Goal: Obtain resource: Obtain resource

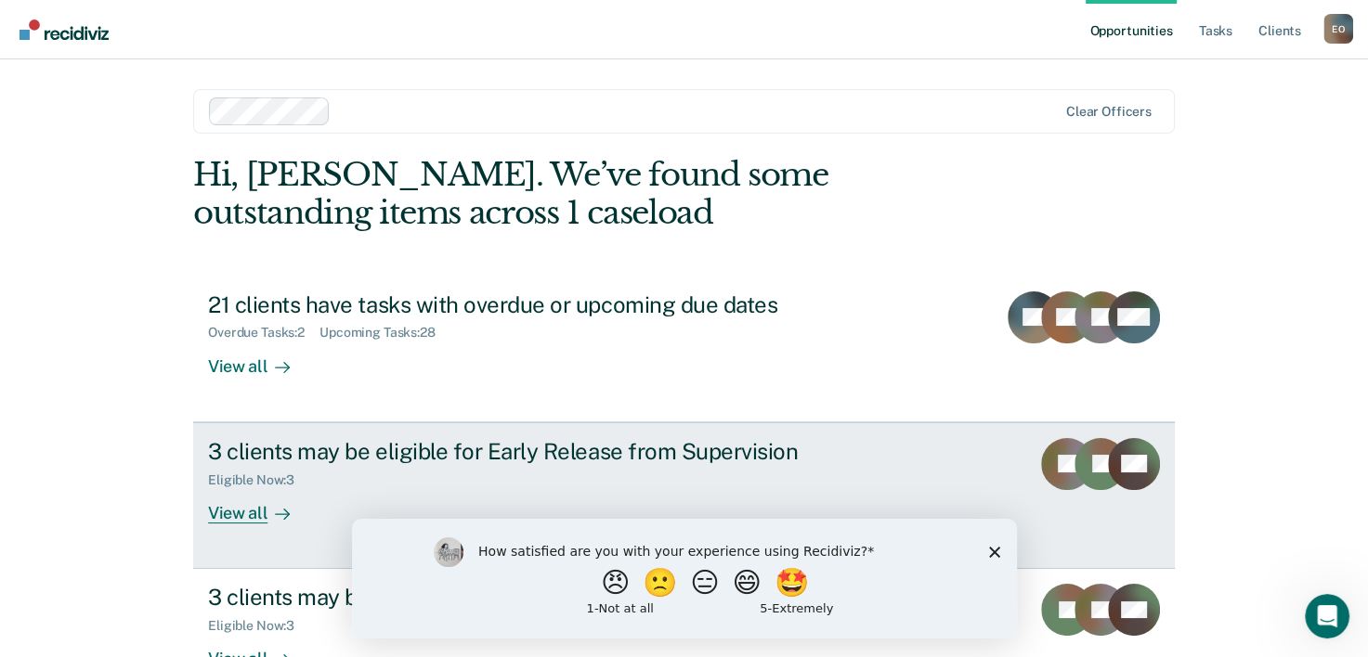
click at [535, 444] on div "3 clients may be eligible for Early Release from Supervision" at bounding box center [534, 451] width 652 height 27
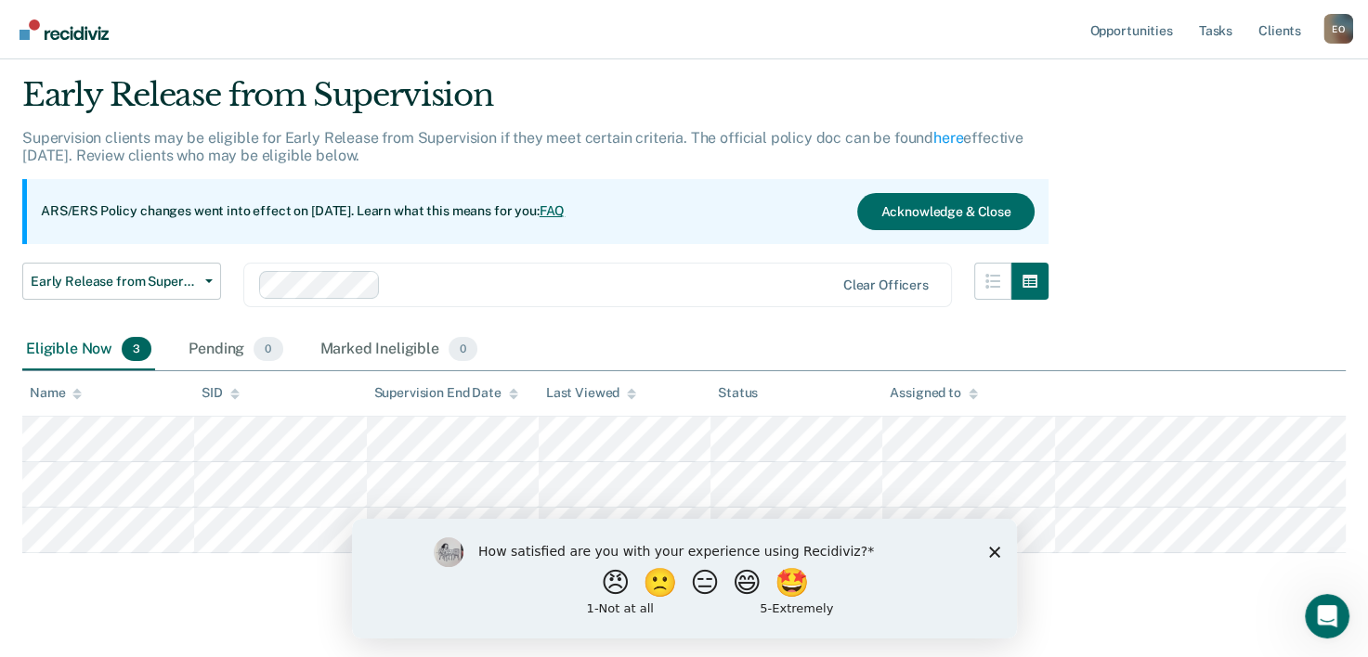
scroll to position [80, 0]
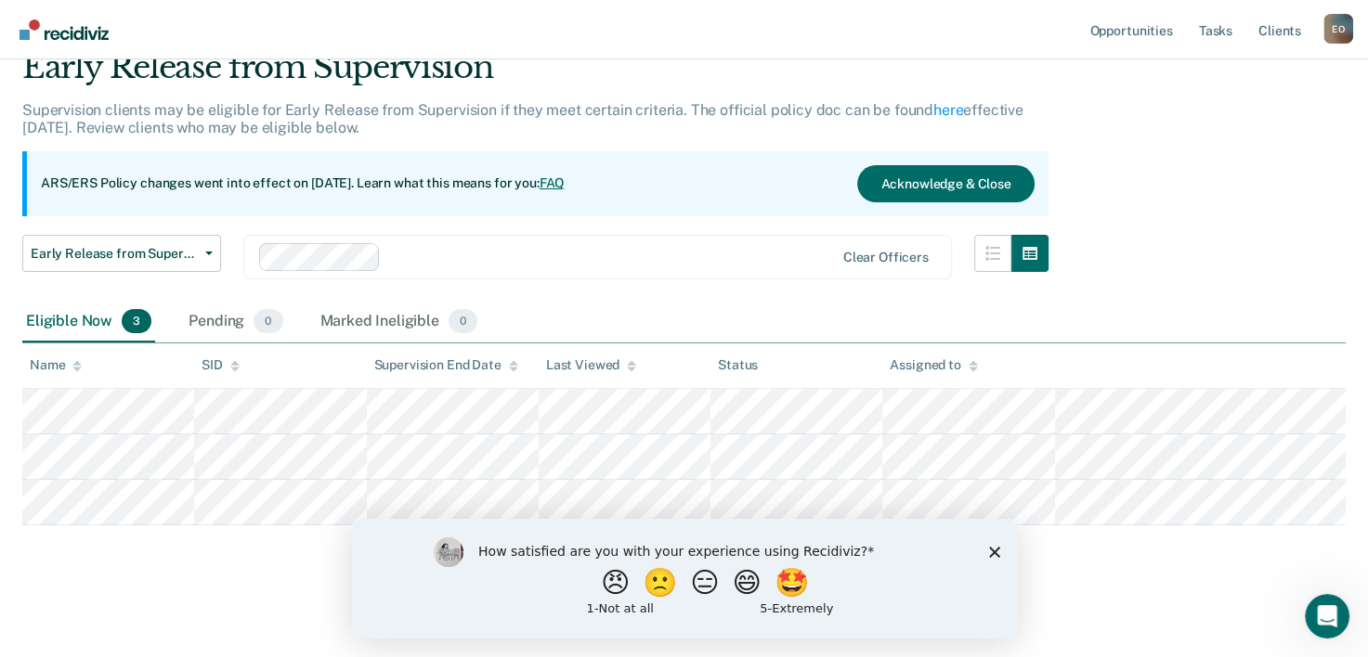
click at [997, 549] on icon "Close survey" at bounding box center [993, 551] width 11 height 11
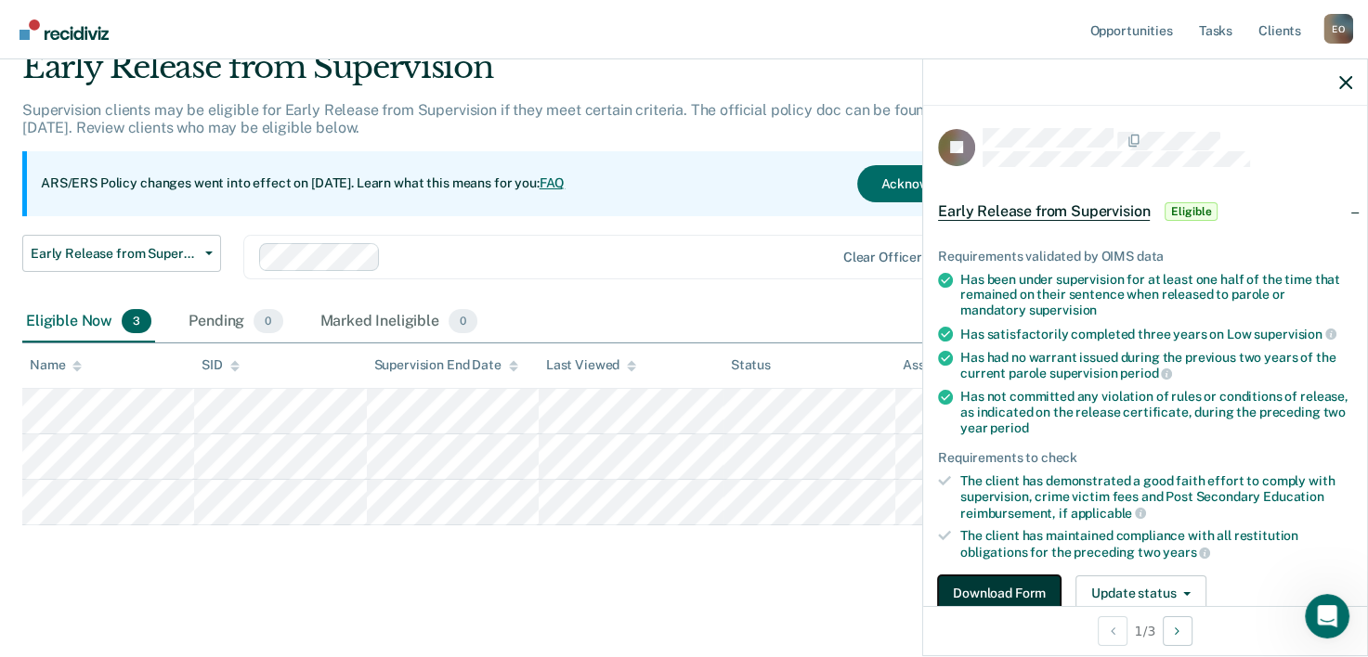
click at [1005, 589] on button "Download Form" at bounding box center [999, 594] width 123 height 37
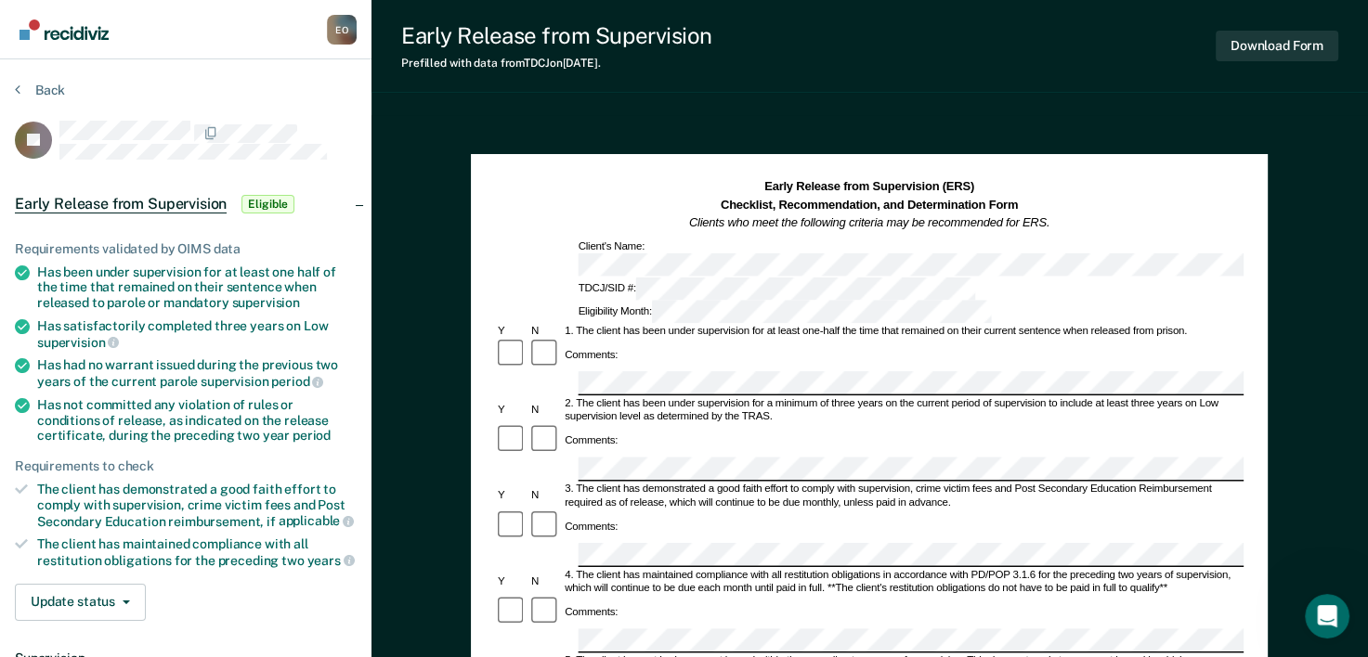
click at [639, 248] on div "Early Release from Supervision (ERS) Checklist, Recommendation, and Determinati…" at bounding box center [869, 251] width 748 height 146
click at [538, 216] on div "Early Release from Supervision (ERS) Checklist, Recommendation, and Determinati…" at bounding box center [869, 205] width 748 height 54
click at [65, 604] on button "Update status" at bounding box center [80, 602] width 131 height 37
